Goal: Task Accomplishment & Management: Use online tool/utility

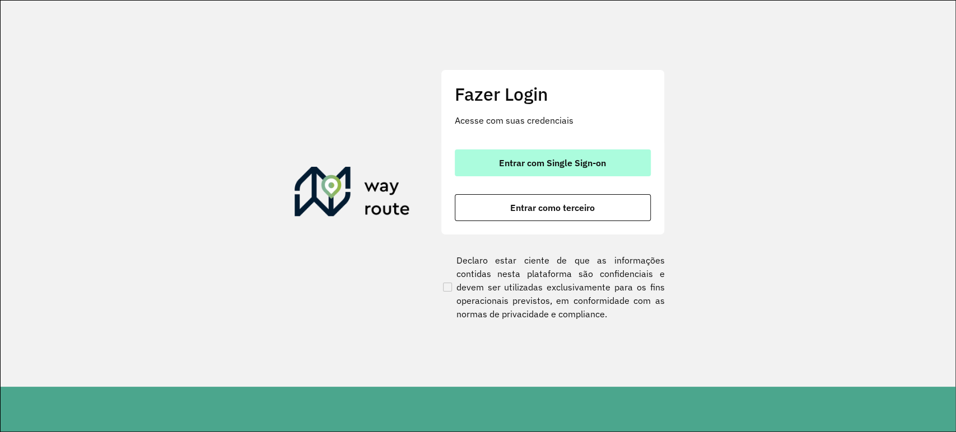
click at [515, 161] on span "Entrar com Single Sign-on" at bounding box center [552, 162] width 107 height 9
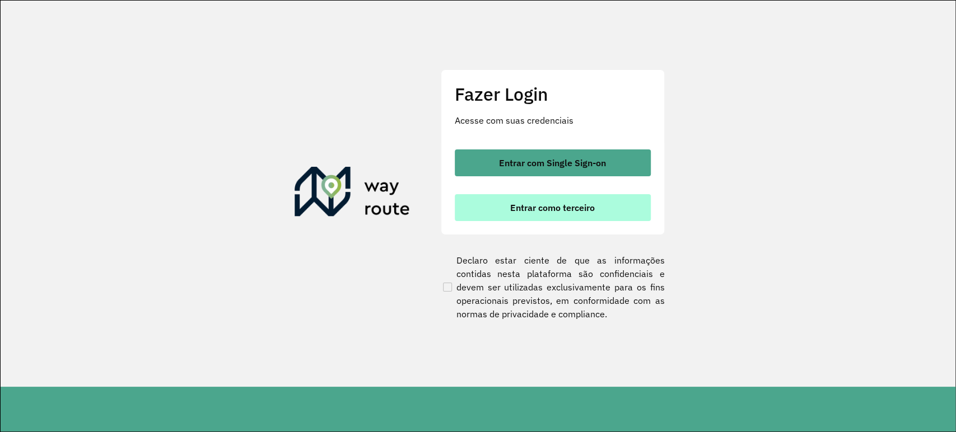
click at [520, 205] on span "Entrar como terceiro" at bounding box center [552, 207] width 85 height 9
click at [564, 220] on button "Entrar como terceiro" at bounding box center [553, 207] width 196 height 27
click at [563, 214] on button "Entrar como terceiro" at bounding box center [553, 207] width 196 height 27
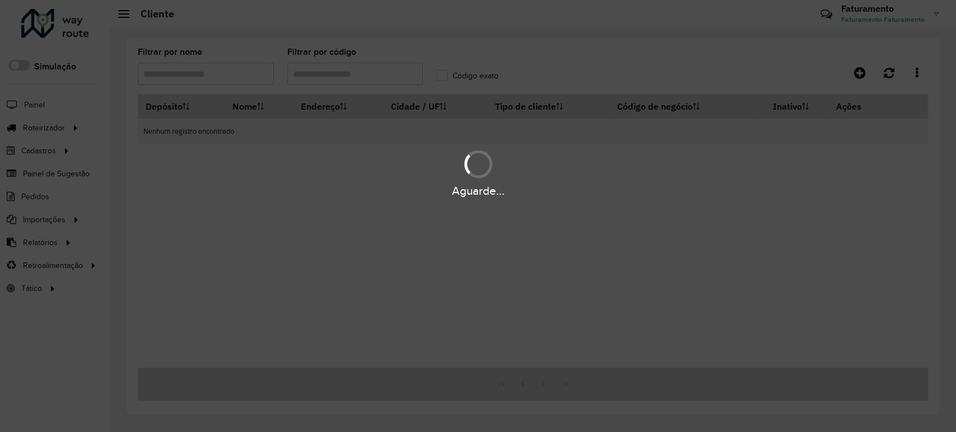
type input "*****"
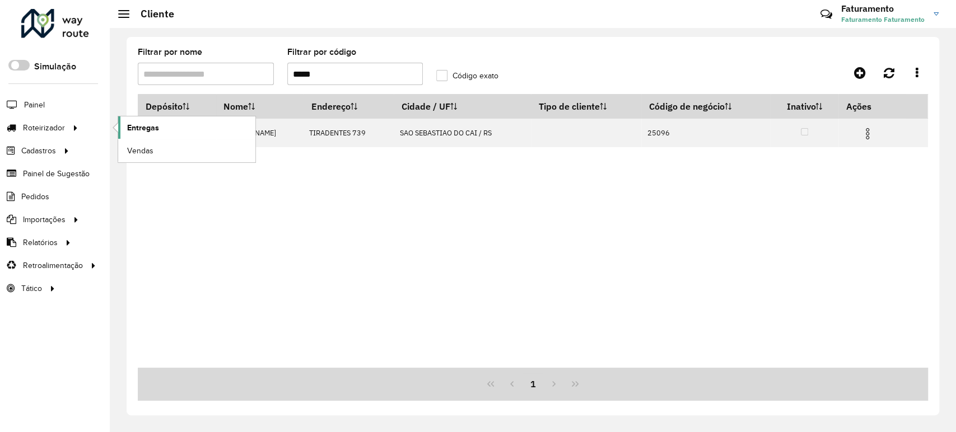
click at [146, 133] on span "Entregas" at bounding box center [143, 128] width 32 height 12
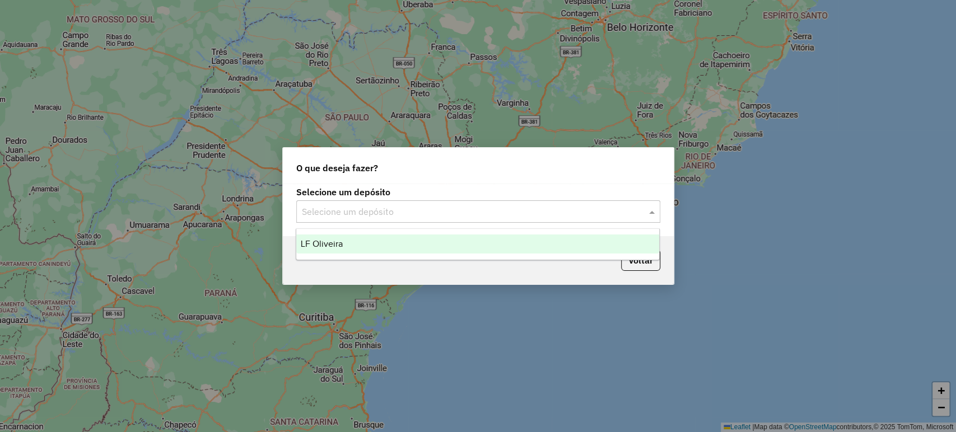
click at [342, 216] on input "text" at bounding box center [467, 212] width 330 height 13
click at [359, 244] on div "LF Oliveira" at bounding box center [477, 244] width 363 height 19
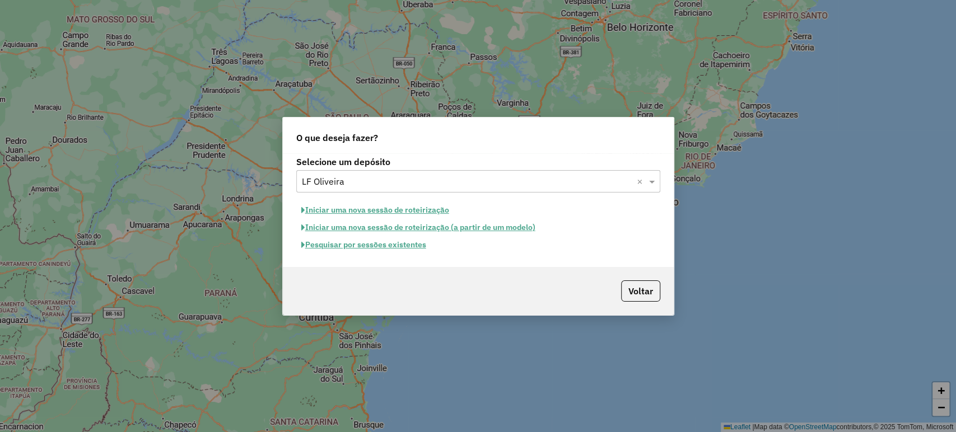
click at [371, 244] on button "Pesquisar por sessões existentes" at bounding box center [363, 244] width 135 height 17
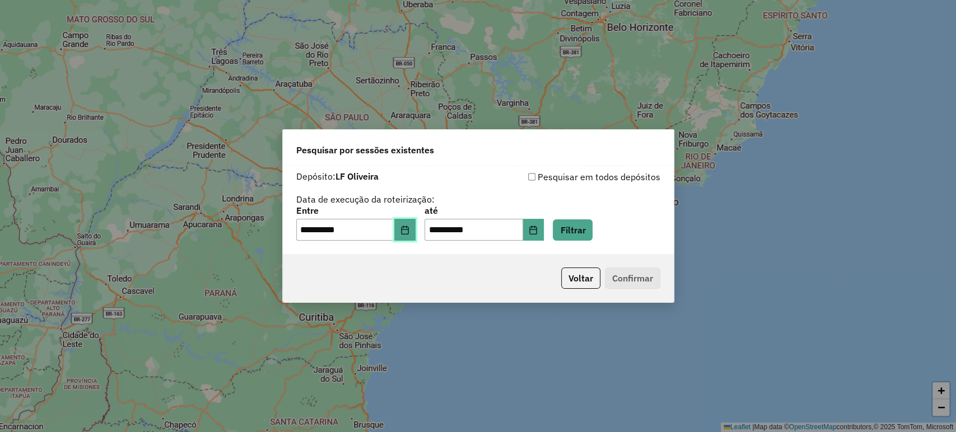
click at [408, 230] on icon "Choose Date" at bounding box center [404, 230] width 7 height 9
click at [510, 199] on div "**********" at bounding box center [478, 205] width 364 height 71
click at [409, 238] on button "Choose Date" at bounding box center [404, 230] width 21 height 22
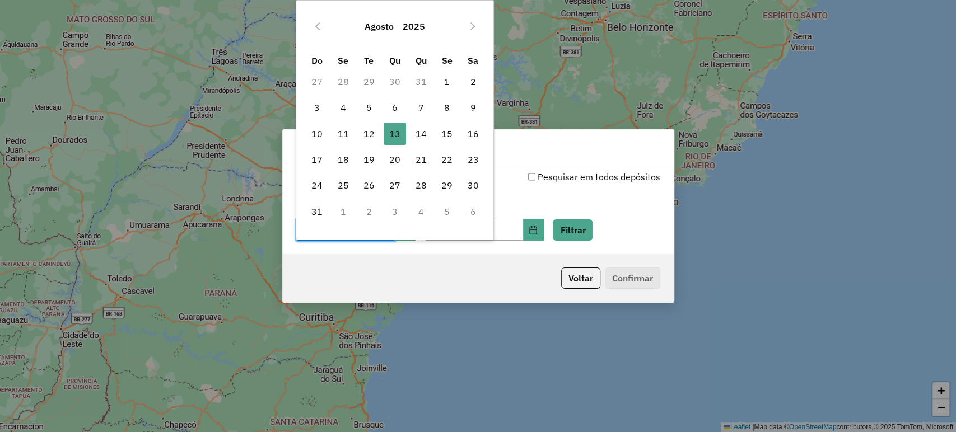
click at [411, 251] on div "**********" at bounding box center [478, 210] width 391 height 89
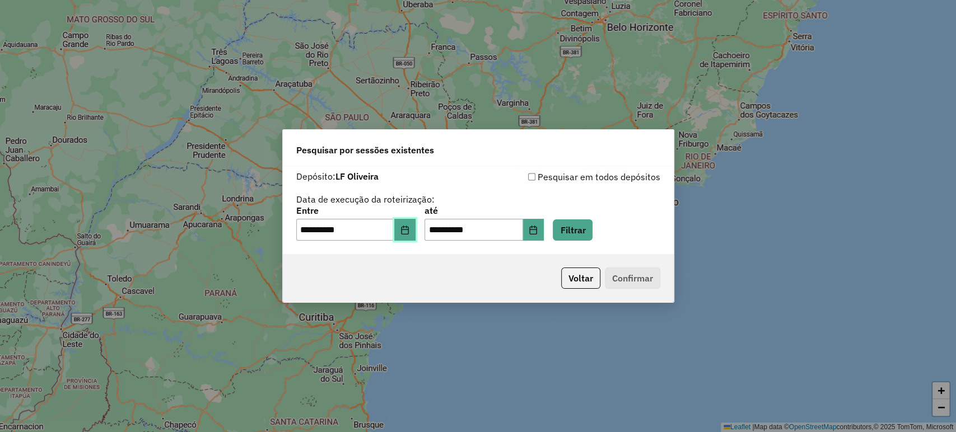
click at [408, 234] on icon "Choose Date" at bounding box center [404, 230] width 7 height 9
click at [413, 262] on div "Voltar Confirmar" at bounding box center [478, 278] width 391 height 48
click at [409, 233] on icon "Choose Date" at bounding box center [404, 230] width 9 height 9
click at [404, 253] on div "**********" at bounding box center [478, 210] width 391 height 89
click at [407, 231] on icon "Choose Date" at bounding box center [404, 230] width 9 height 9
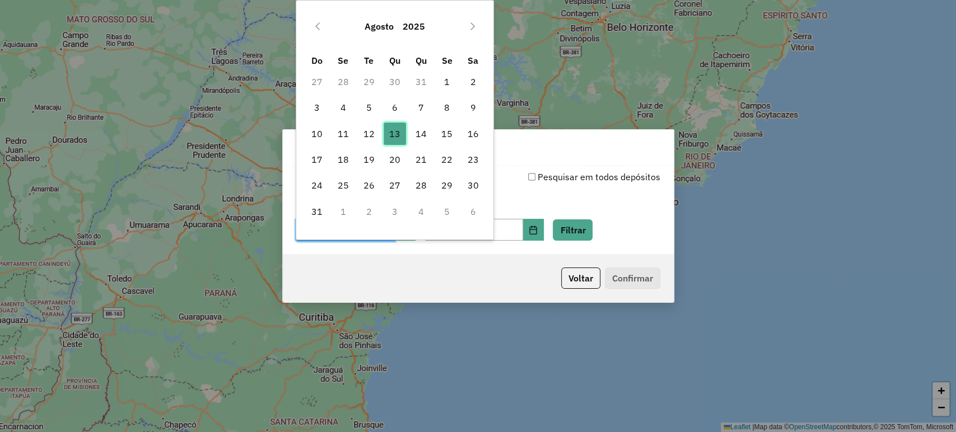
click at [392, 136] on span "13" at bounding box center [395, 134] width 22 height 22
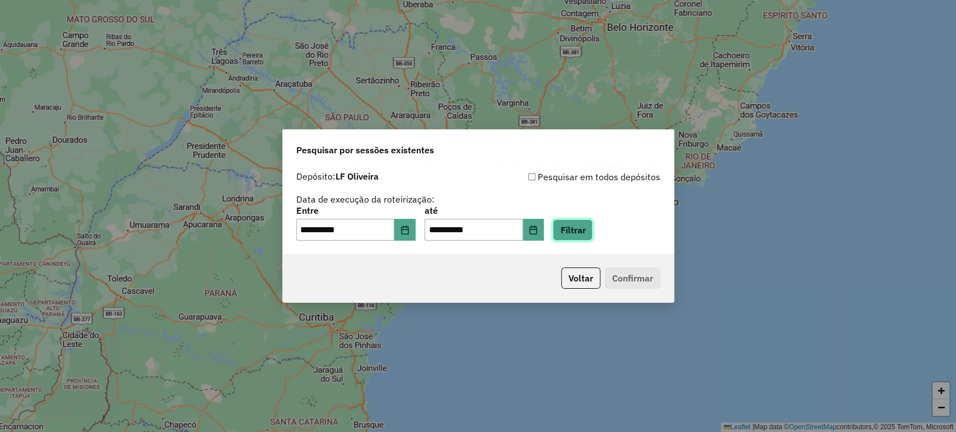
click at [572, 226] on button "Filtrar" at bounding box center [573, 230] width 40 height 21
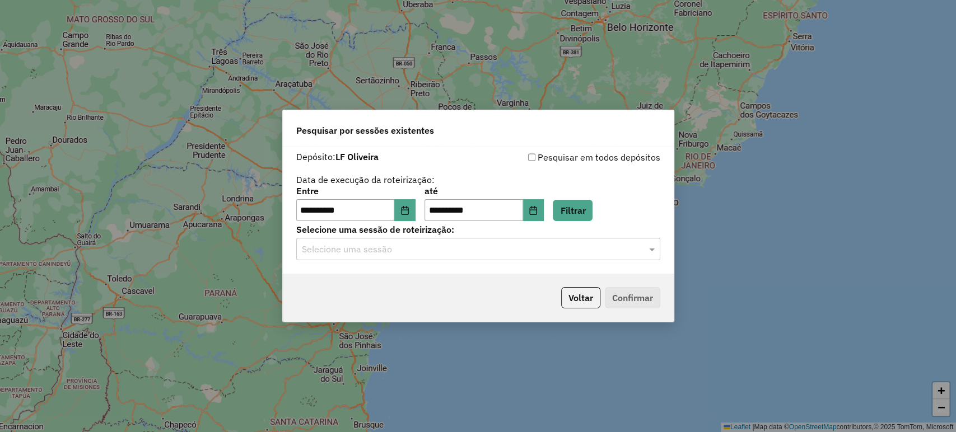
click at [579, 250] on input "text" at bounding box center [467, 249] width 330 height 13
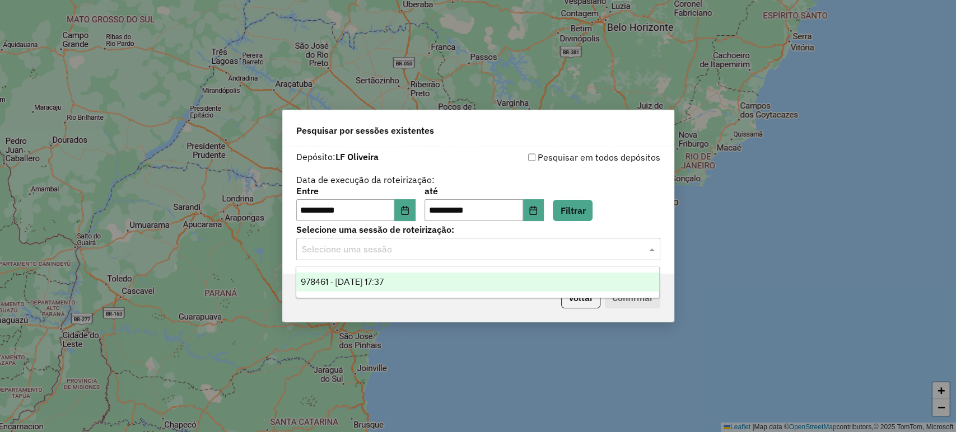
click at [578, 267] on ng-dropdown-panel "978461 - 13/08/2025 17:37" at bounding box center [478, 283] width 364 height 32
click at [578, 271] on ng-dropdown-panel "978461 - 13/08/2025 17:37" at bounding box center [478, 283] width 364 height 32
click at [578, 279] on div "978461 - 13/08/2025 17:37" at bounding box center [477, 282] width 363 height 19
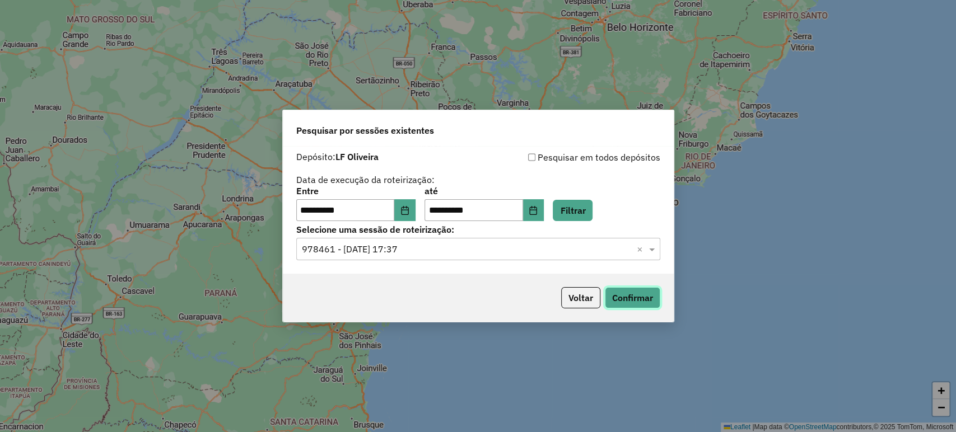
click at [623, 297] on button "Confirmar" at bounding box center [632, 297] width 55 height 21
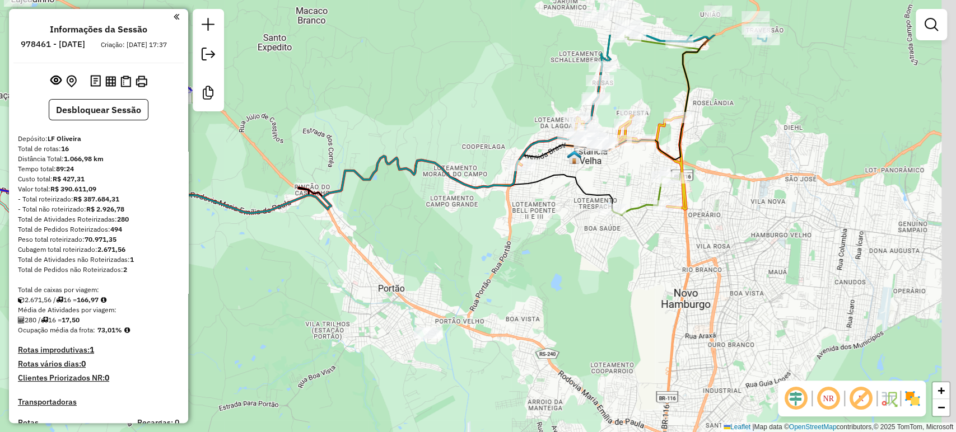
drag, startPoint x: 590, startPoint y: 204, endPoint x: 569, endPoint y: 248, distance: 48.6
click at [573, 281] on div "Janela de atendimento Grade de atendimento Capacidade Transportadoras Veículos …" at bounding box center [478, 216] width 956 height 432
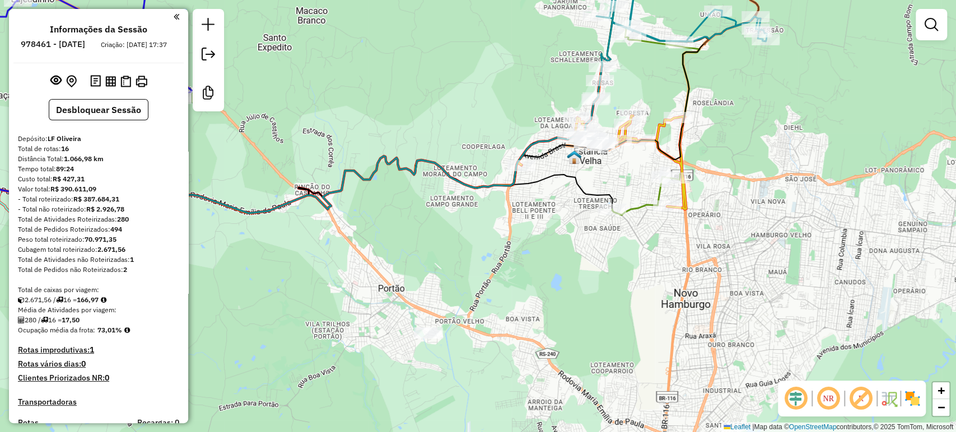
click at [578, 156] on img at bounding box center [574, 157] width 15 height 15
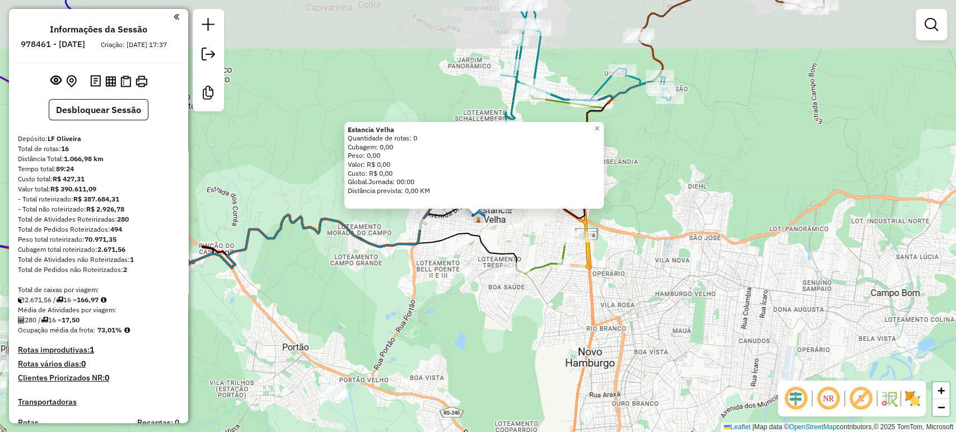
click at [581, 150] on div "Cubagem: 0,00" at bounding box center [474, 147] width 253 height 9
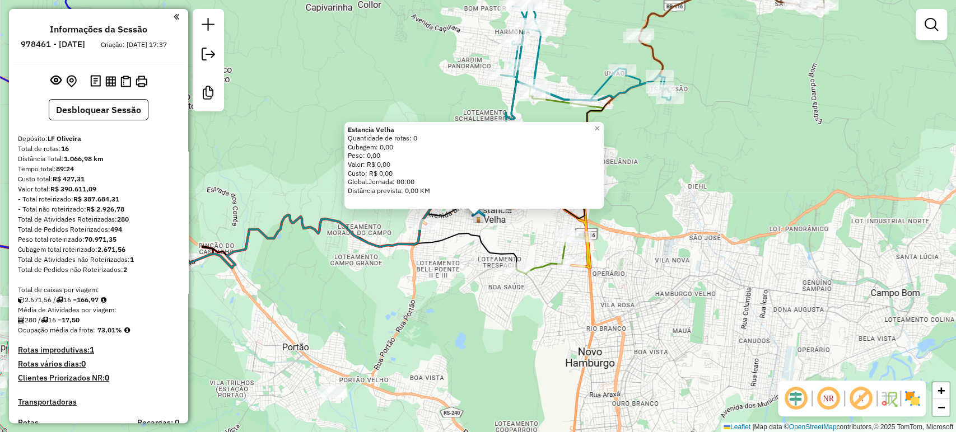
click at [609, 212] on div "Estancia Velha Quantidade de rotas: 0 Cubagem: 0,00 Peso: 0,00 Valor: R$ 0,00 C…" at bounding box center [478, 216] width 956 height 432
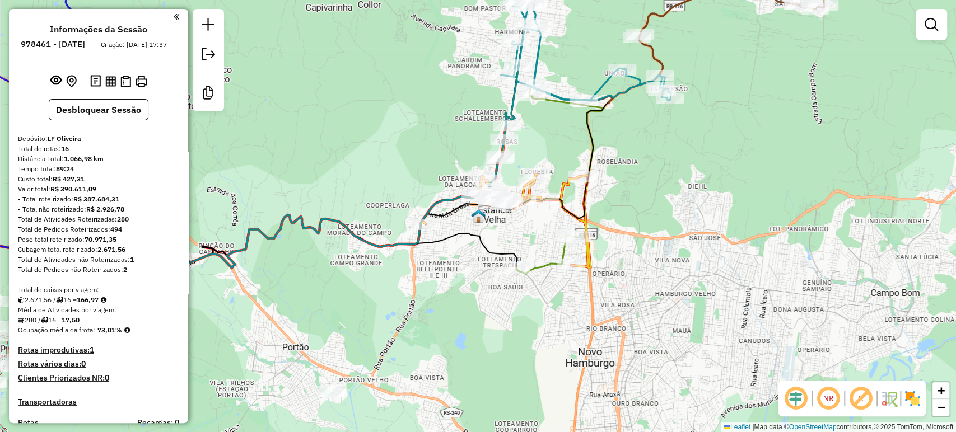
click at [609, 212] on div "Janela de atendimento Grade de atendimento Capacidade Transportadoras Veículos …" at bounding box center [478, 216] width 956 height 432
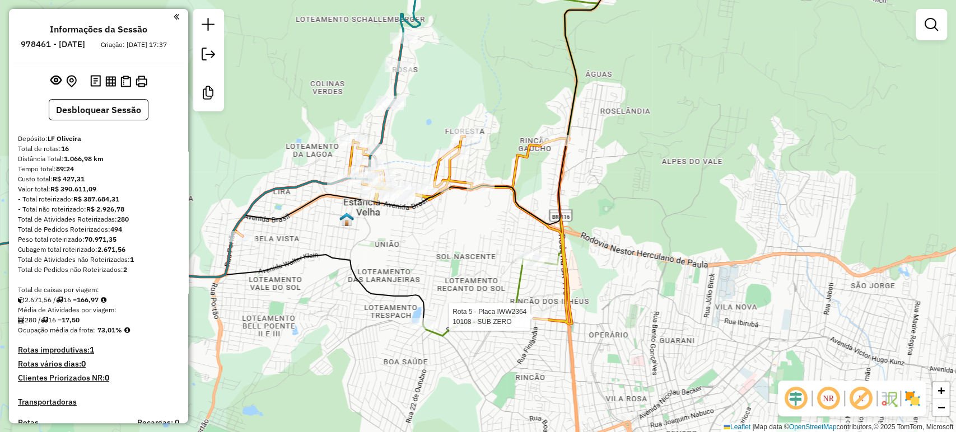
select select "**********"
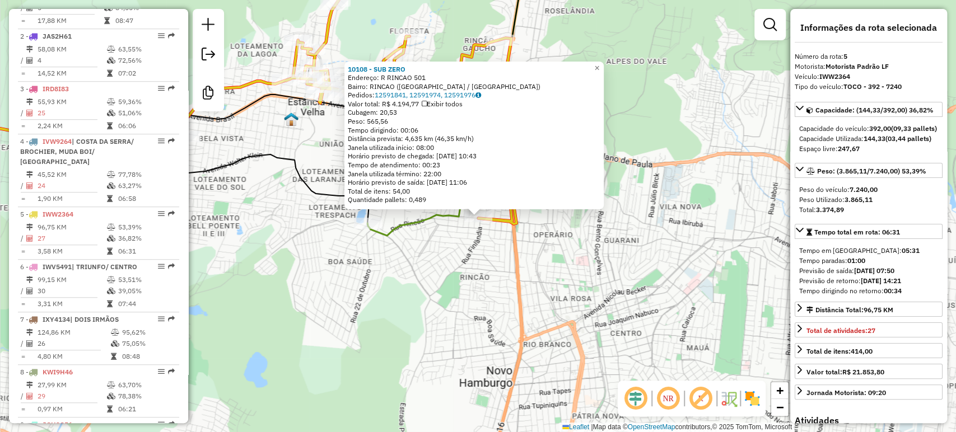
scroll to position [695, 0]
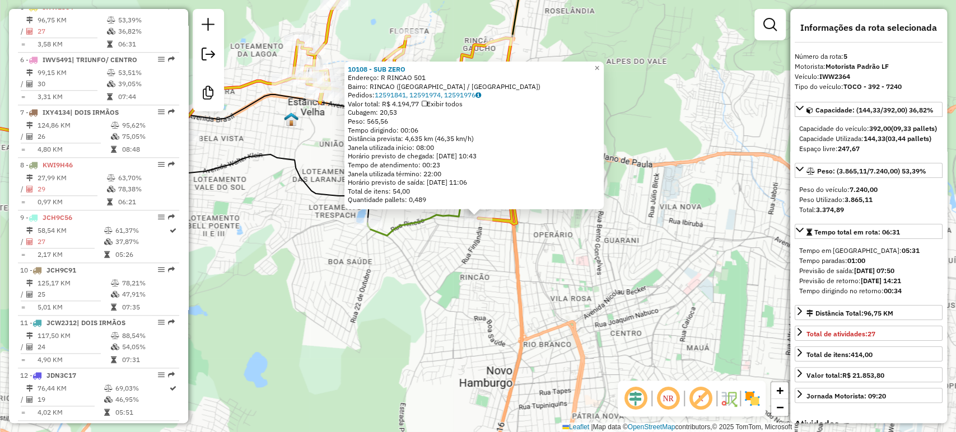
click at [544, 314] on div "10108 - SUB ZERO Endereço: R RINCAO 501 Bairro: RINCAO (ESTANCIA VELHA / [GEOGR…" at bounding box center [478, 216] width 956 height 432
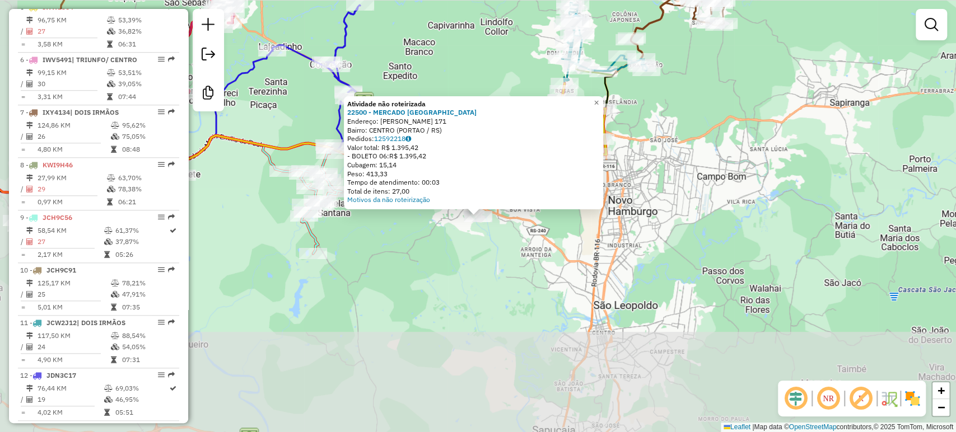
click at [408, 351] on div "Atividade não roteirizada 22500 - MERCADO SAO [PERSON_NAME]: [PERSON_NAME] 171 …" at bounding box center [478, 216] width 956 height 432
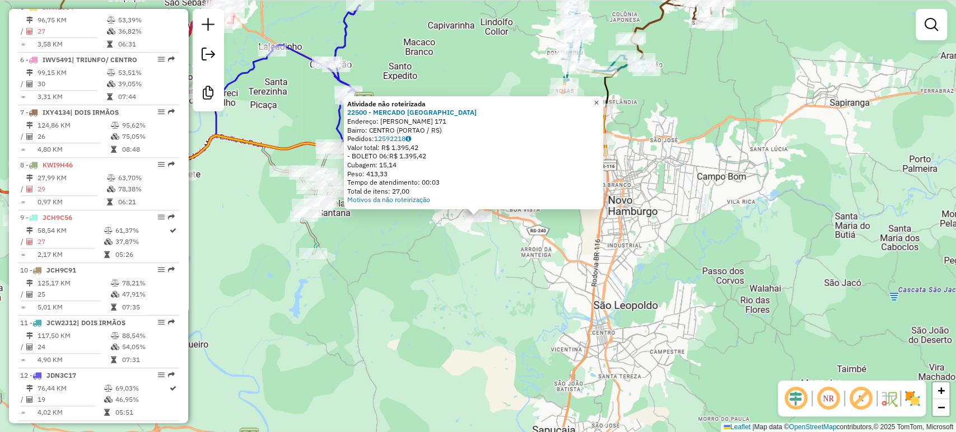
click at [599, 98] on span "×" at bounding box center [596, 103] width 5 height 10
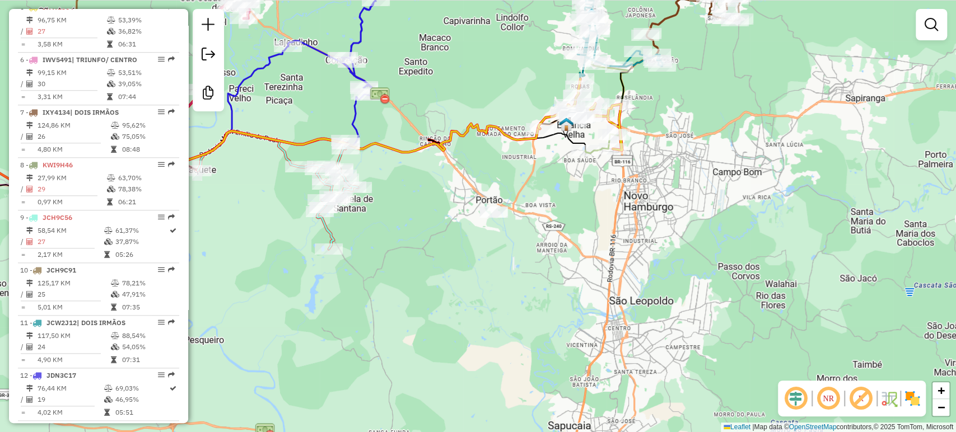
drag, startPoint x: 265, startPoint y: 284, endPoint x: 519, endPoint y: 212, distance: 264.1
click at [519, 212] on div "Janela de atendimento Grade de atendimento Capacidade Transportadoras Veículos …" at bounding box center [478, 216] width 956 height 432
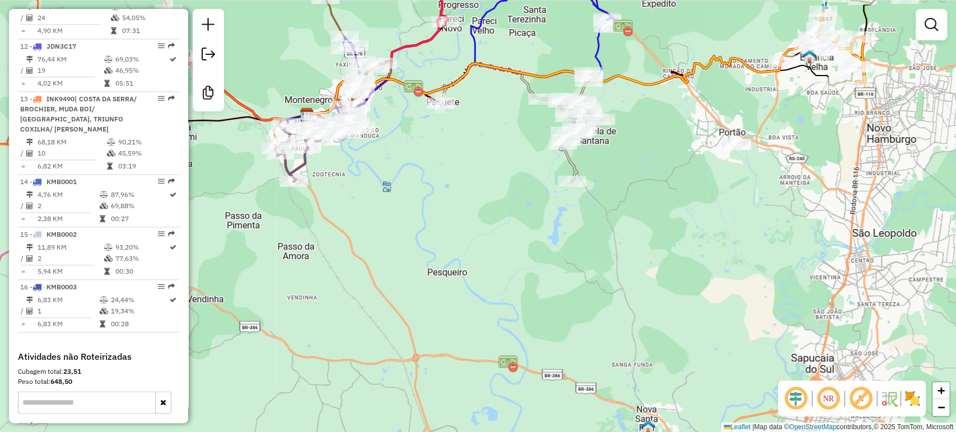
scroll to position [1068, 0]
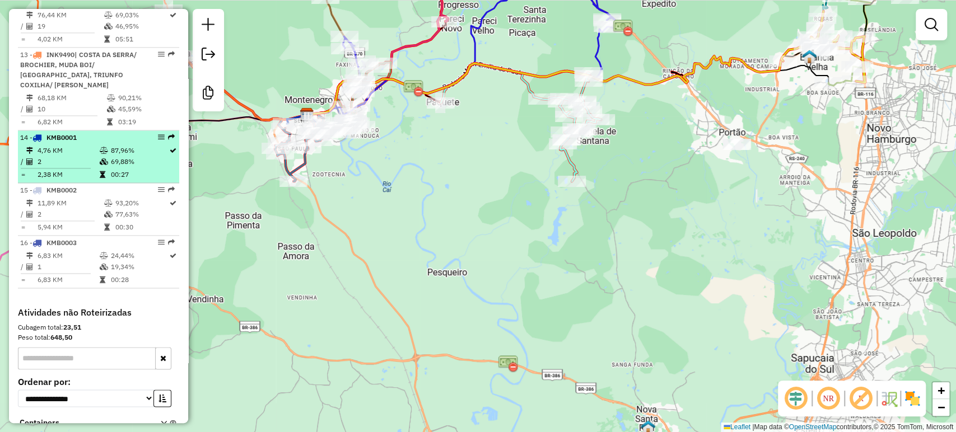
click at [90, 167] on td "2" at bounding box center [68, 161] width 62 height 11
select select "**********"
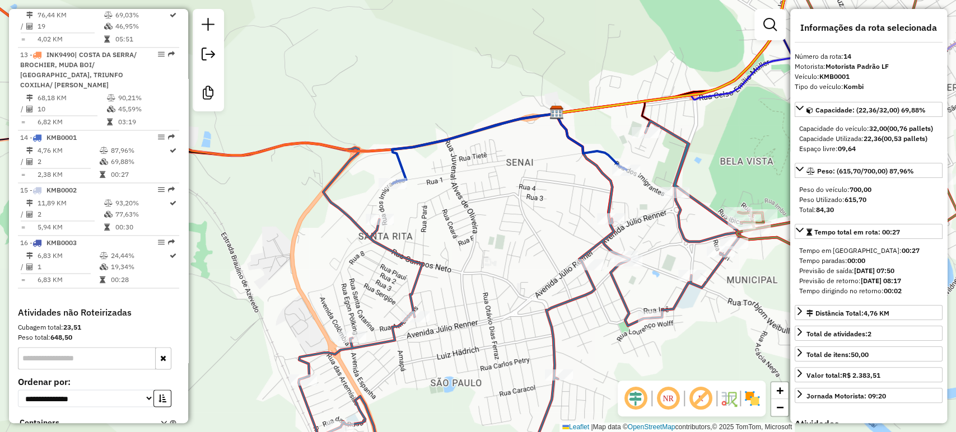
drag, startPoint x: 544, startPoint y: 169, endPoint x: 521, endPoint y: 174, distance: 23.5
click at [521, 174] on div "Janela de atendimento Grade de atendimento Capacidade Transportadoras Veículos …" at bounding box center [478, 216] width 956 height 432
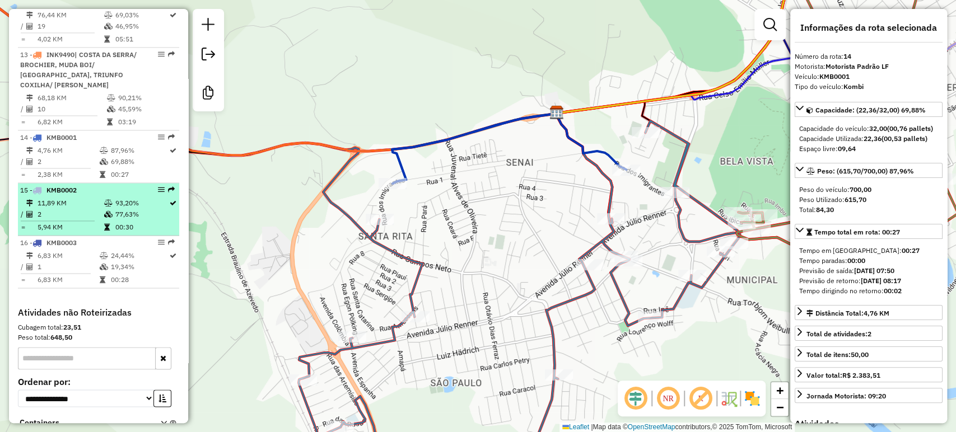
click at [67, 220] on td "2" at bounding box center [70, 214] width 66 height 11
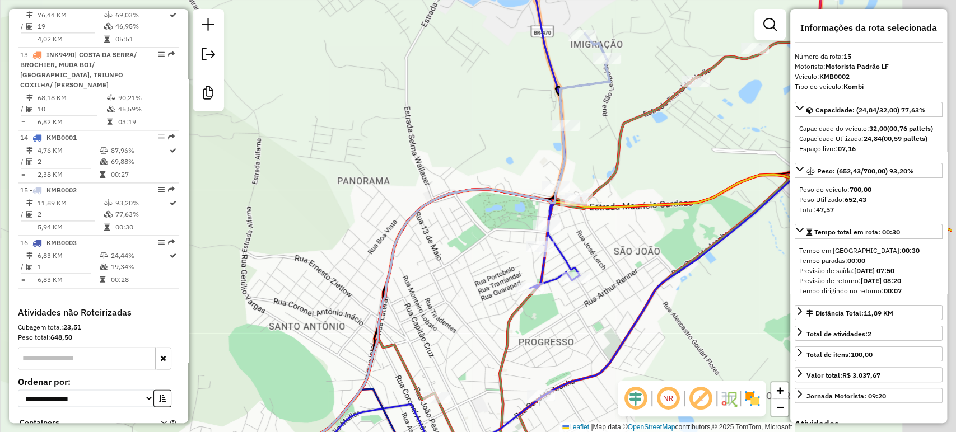
drag, startPoint x: 545, startPoint y: 141, endPoint x: 445, endPoint y: 174, distance: 105.0
click at [445, 174] on div "Janela de atendimento Grade de atendimento Capacidade Transportadoras Veículos …" at bounding box center [478, 216] width 956 height 432
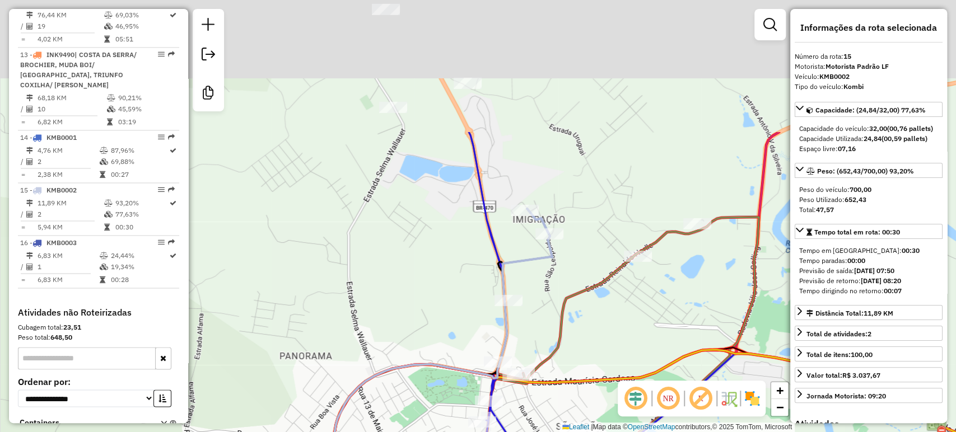
drag, startPoint x: 512, startPoint y: 193, endPoint x: 468, endPoint y: 321, distance: 135.1
click at [468, 321] on div "Janela de atendimento Grade de atendimento Capacidade Transportadoras Veículos …" at bounding box center [478, 216] width 956 height 432
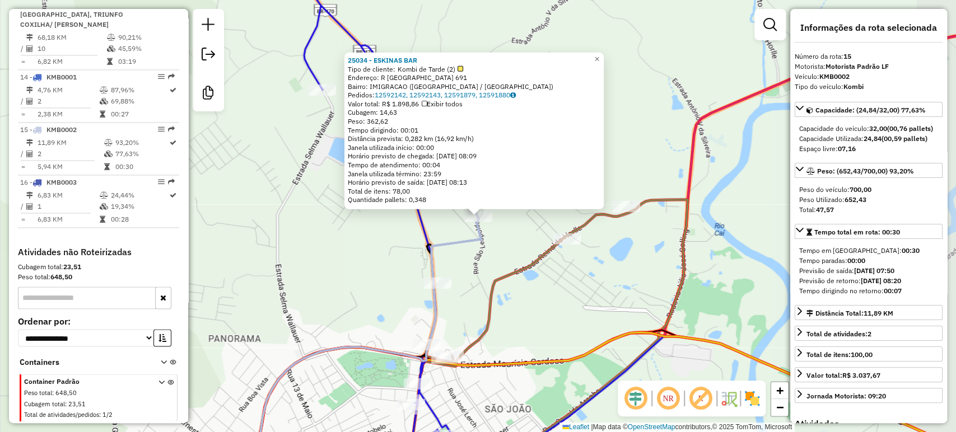
scroll to position [1147, 0]
click at [494, 263] on div "25034 - ESKINAS BAR Tipo de cliente: Kombi de Tarde (2) Endereço: [STREET_ADDRE…" at bounding box center [478, 216] width 956 height 432
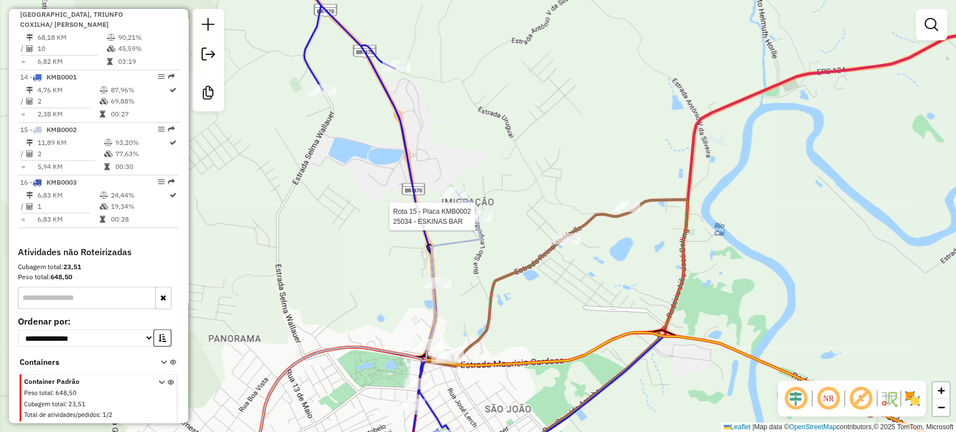
click at [458, 199] on div at bounding box center [454, 193] width 28 height 11
select select "**********"
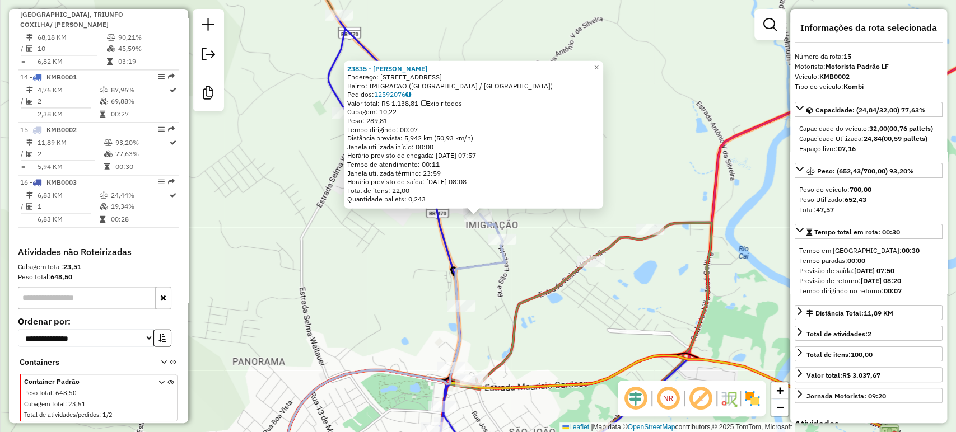
click at [360, 248] on div "23835 - [PERSON_NAME] Endereço: R DINAMARCA 157 Bairro: IMIGRACAO ([GEOGRAPHIC_…" at bounding box center [478, 216] width 956 height 432
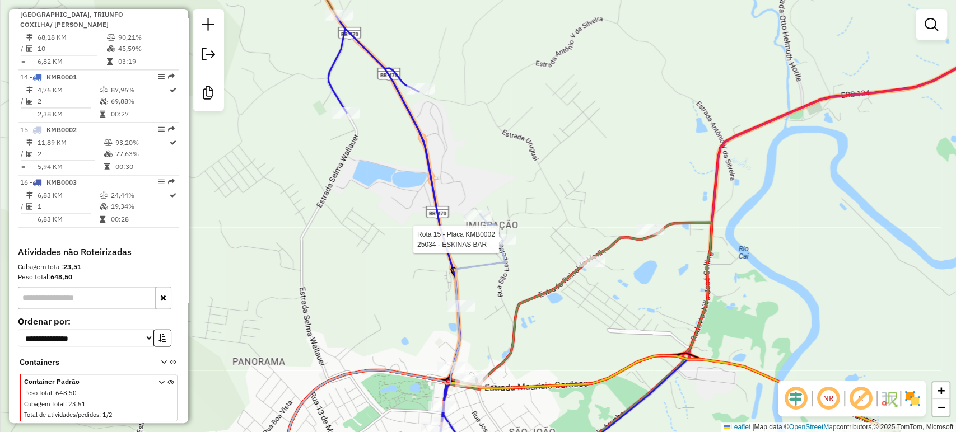
select select "**********"
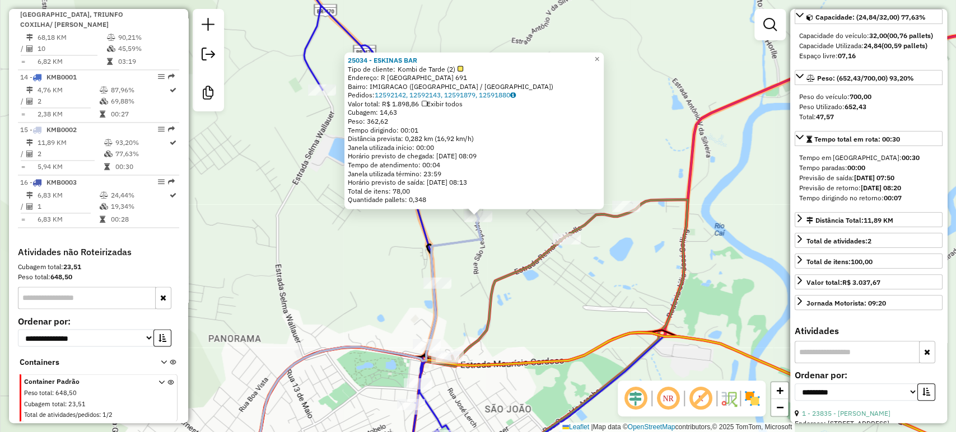
scroll to position [0, 0]
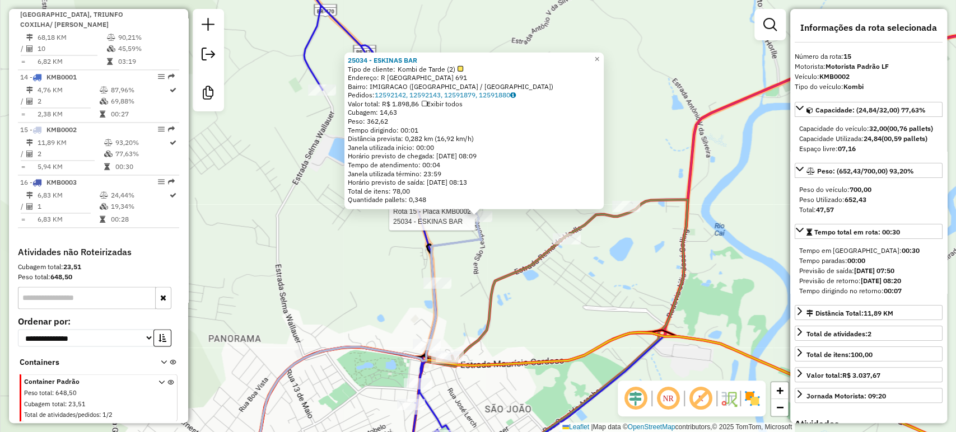
drag, startPoint x: 318, startPoint y: 321, endPoint x: 354, endPoint y: 310, distance: 38.1
click at [319, 319] on div "Rota 15 - Placa KMB0002 25034 - ESKINAS BAR 25034 - ESKINAS BAR Tipo de cliente…" at bounding box center [478, 216] width 956 height 432
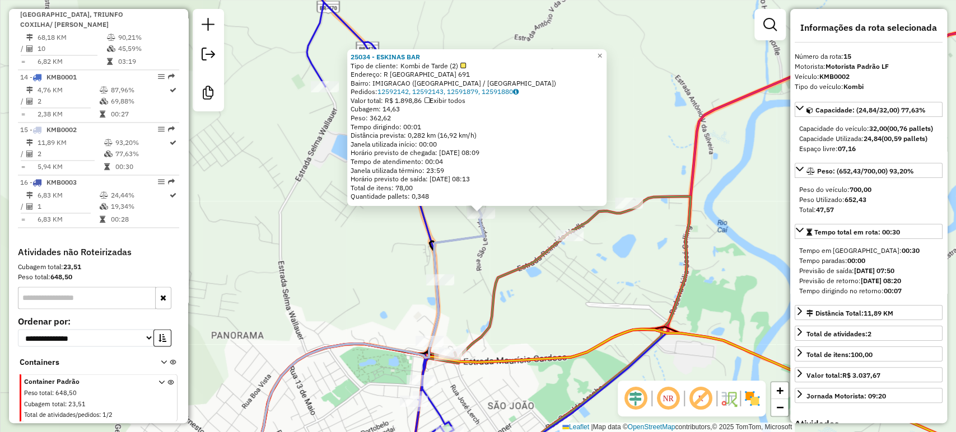
click at [543, 270] on div "25034 - ESKINAS BAR Tipo de cliente: Kombi de Tarde (2) Endereço: [STREET_ADDRE…" at bounding box center [478, 216] width 956 height 432
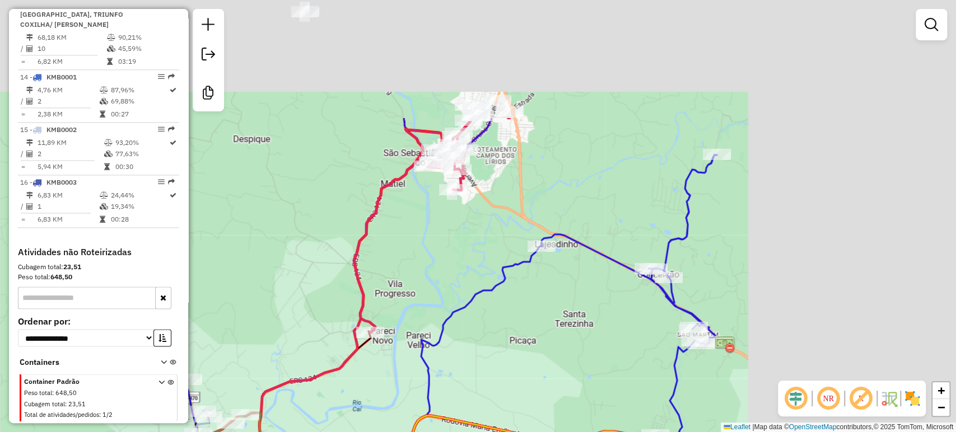
drag, startPoint x: 613, startPoint y: 222, endPoint x: 297, endPoint y: 380, distance: 353.4
click at [291, 387] on icon at bounding box center [268, 324] width 348 height 388
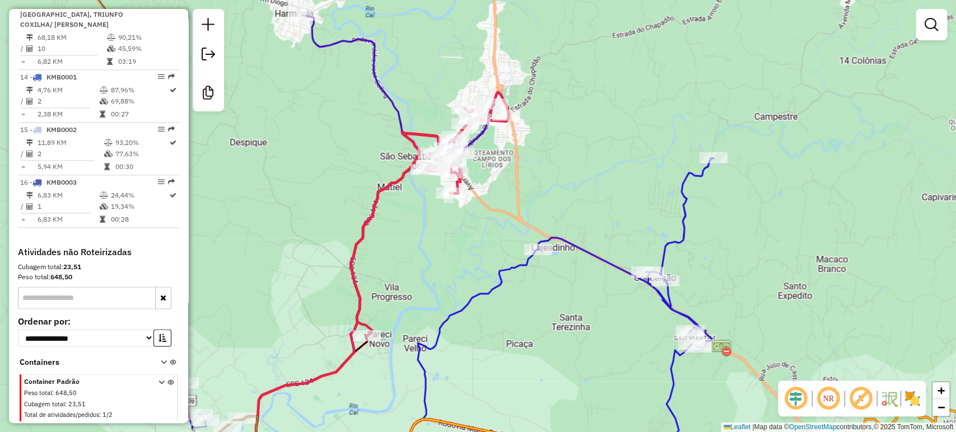
drag, startPoint x: 446, startPoint y: 244, endPoint x: 413, endPoint y: 310, distance: 73.1
click at [413, 310] on div "Janela de atendimento Grade de atendimento Capacidade Transportadoras Veículos …" at bounding box center [478, 216] width 956 height 432
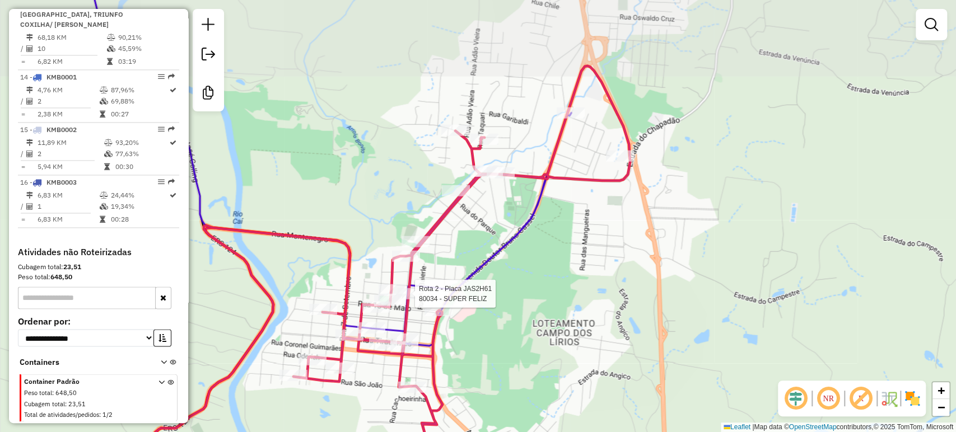
select select "**********"
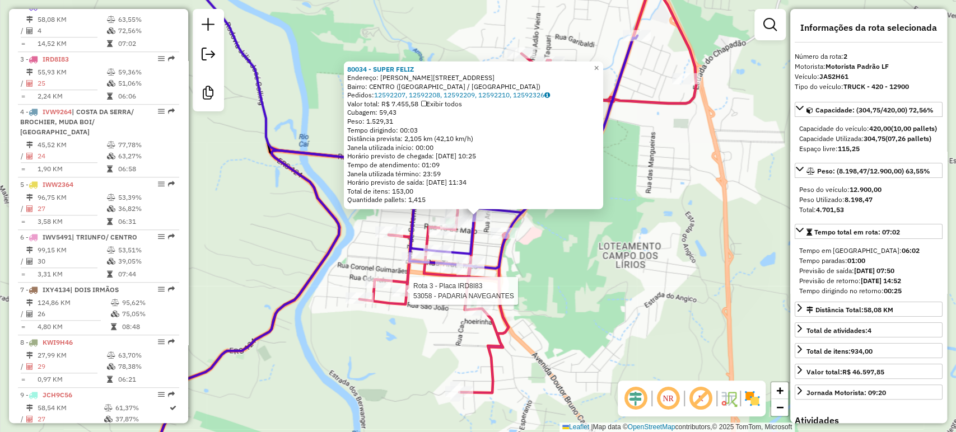
scroll to position [517, 0]
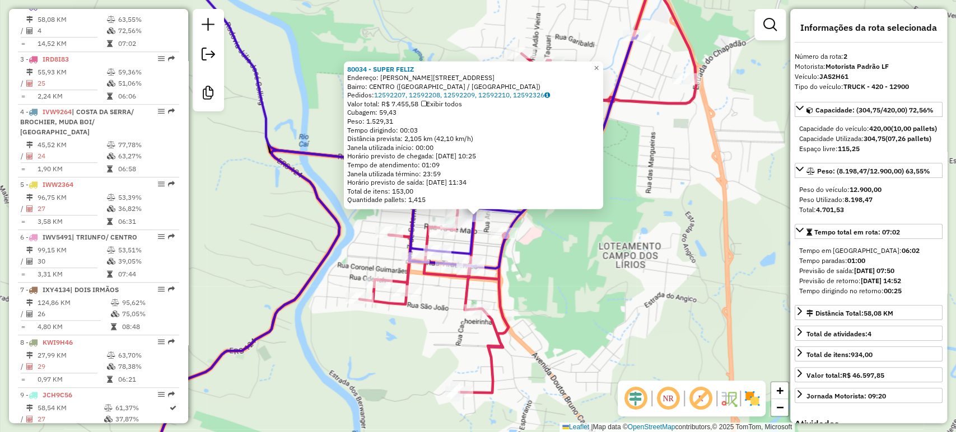
click at [454, 301] on div "Rota 3 - Placa IRD8I83 53058 - PADARIA NAVEGANTES 80034 - SUPER FELIZ Endereço:…" at bounding box center [478, 216] width 956 height 432
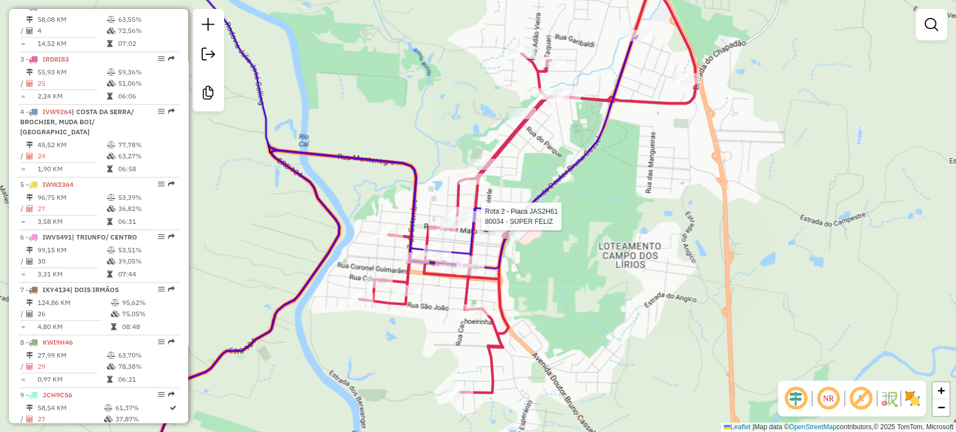
select select "**********"
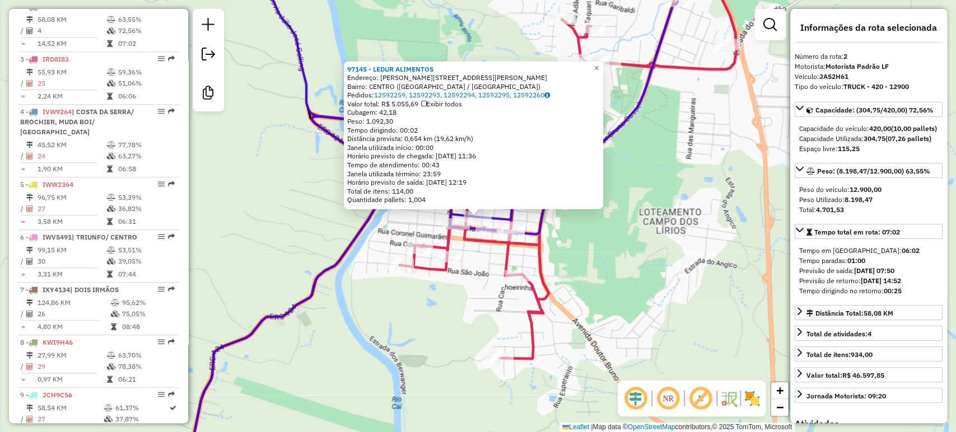
click at [445, 295] on div "97145 - LEDUR ALIMENTOS Endereço: R CEL.[PERSON_NAME] 635 Bairro: CENTRO ([GEOG…" at bounding box center [478, 216] width 956 height 432
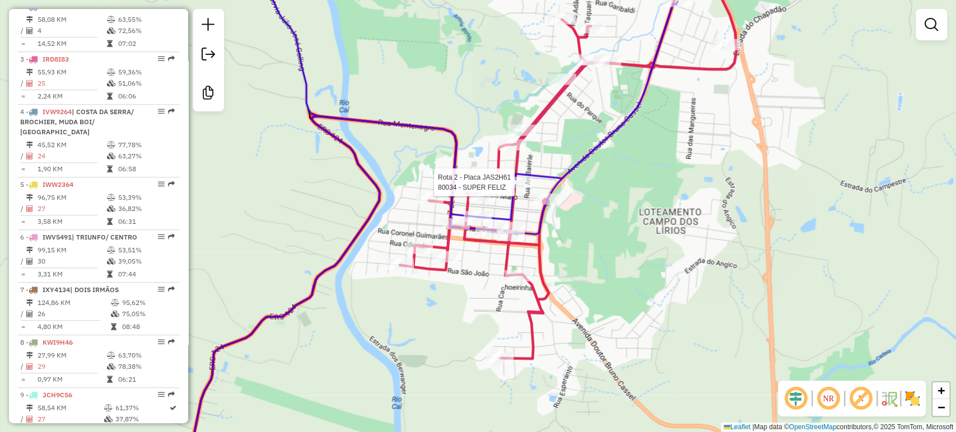
select select "**********"
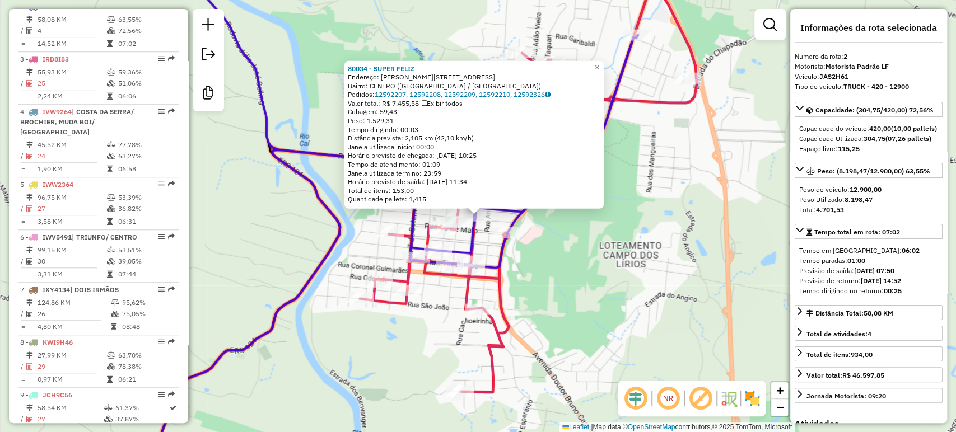
click at [547, 300] on div "80034 - SUPER FELIZ Endereço: [PERSON_NAME][STREET_ADDRESS] Bairro: CENTRO ([GE…" at bounding box center [478, 216] width 956 height 432
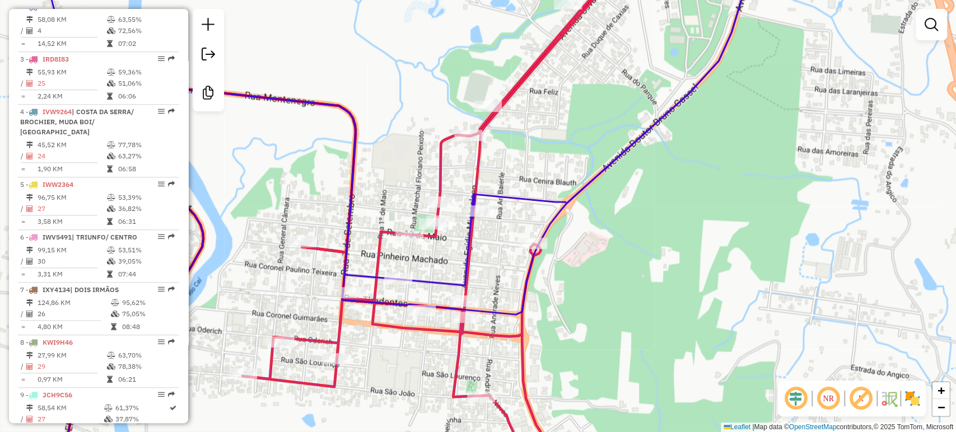
click at [926, 36] on div at bounding box center [931, 24] width 31 height 31
click at [927, 29] on em at bounding box center [931, 24] width 13 height 13
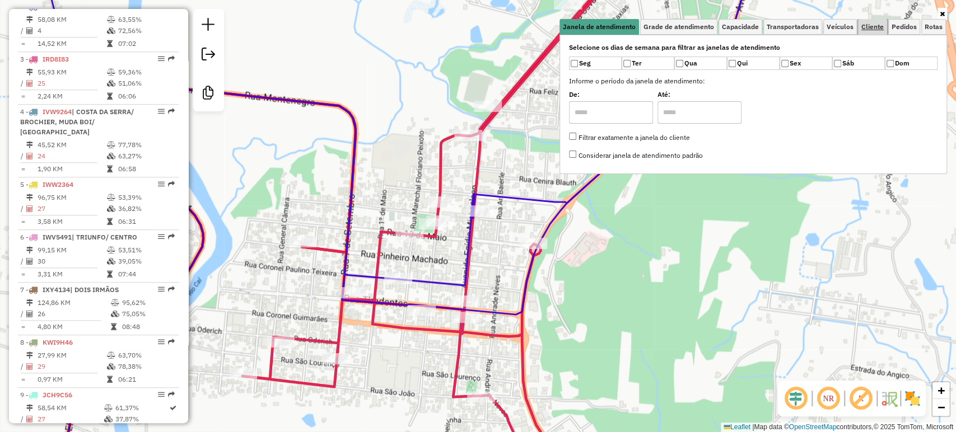
click at [870, 30] on span "Cliente" at bounding box center [872, 27] width 22 height 7
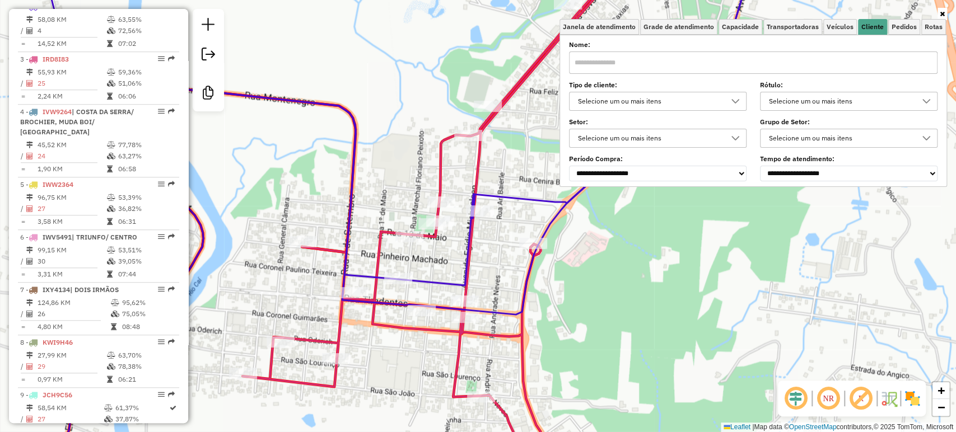
click at [816, 53] on input "text" at bounding box center [753, 63] width 368 height 22
type input "*****"
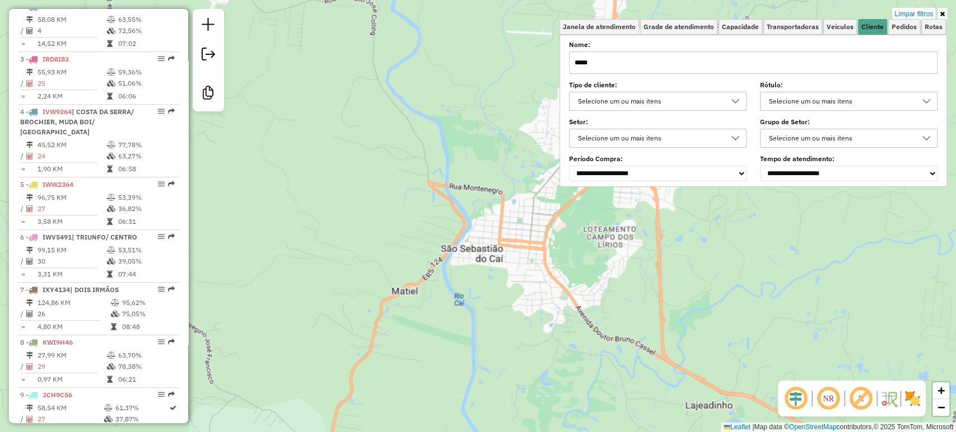
drag, startPoint x: 605, startPoint y: 60, endPoint x: 569, endPoint y: 54, distance: 35.8
click at [569, 54] on div "Selecione os dias de semana para filtrar as janelas de atendimento Seg Ter Qua …" at bounding box center [753, 111] width 388 height 152
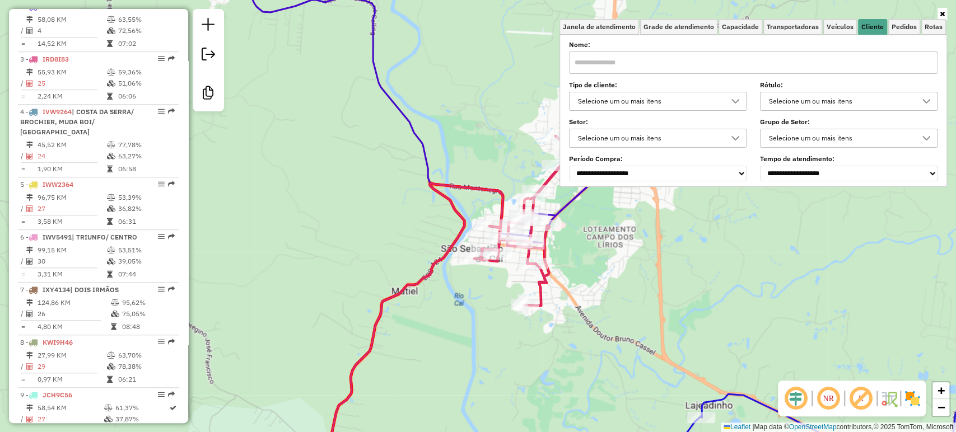
click at [618, 261] on div "Rota 3 - Placa IRD8I83 25190 - SABOR DA CASA Rota 3 - Placa IRD8I83 90362 - RUS…" at bounding box center [478, 216] width 956 height 432
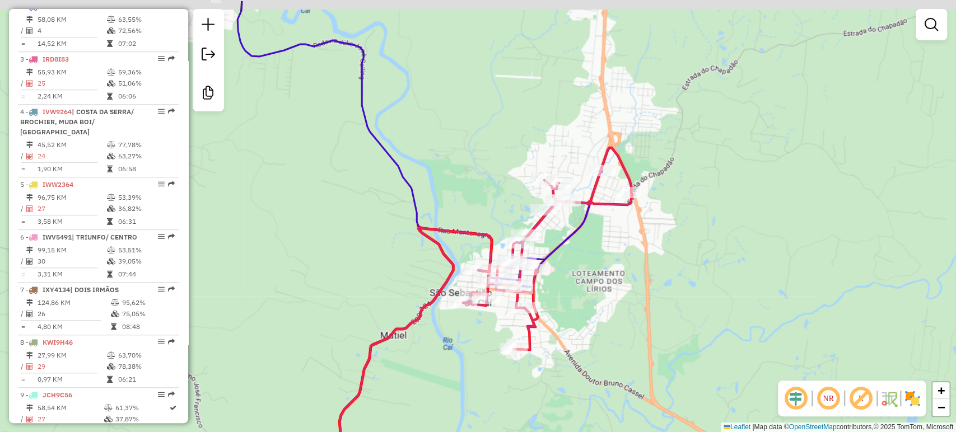
drag, startPoint x: 610, startPoint y: 271, endPoint x: 605, endPoint y: 281, distance: 11.3
click at [605, 281] on div "Janela de atendimento Grade de atendimento Capacidade Transportadoras Veículos …" at bounding box center [478, 216] width 956 height 432
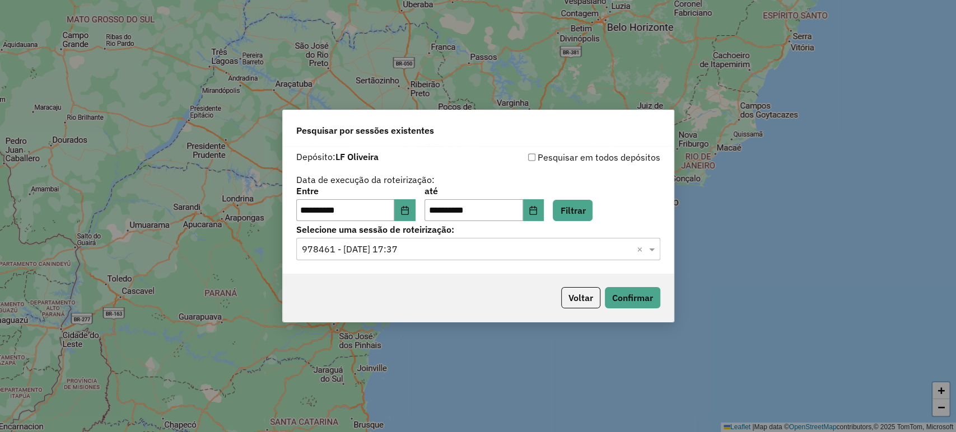
click at [581, 310] on div "Voltar Confirmar" at bounding box center [478, 298] width 391 height 48
click at [574, 299] on button "Voltar" at bounding box center [580, 297] width 39 height 21
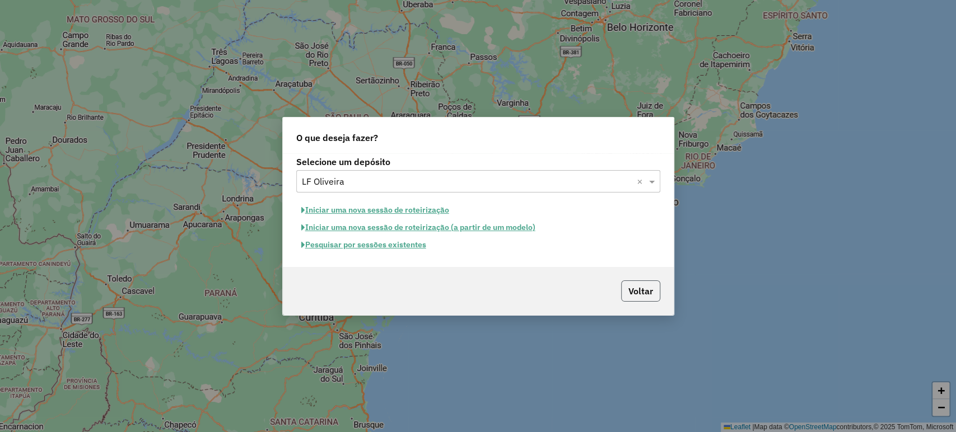
click at [625, 291] on button "Voltar" at bounding box center [640, 291] width 39 height 21
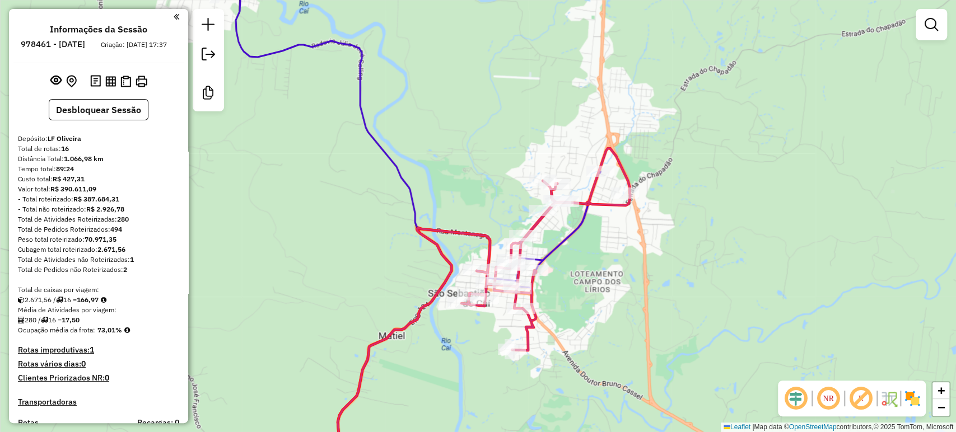
scroll to position [517, 0]
